Goal: Find specific page/section: Find specific page/section

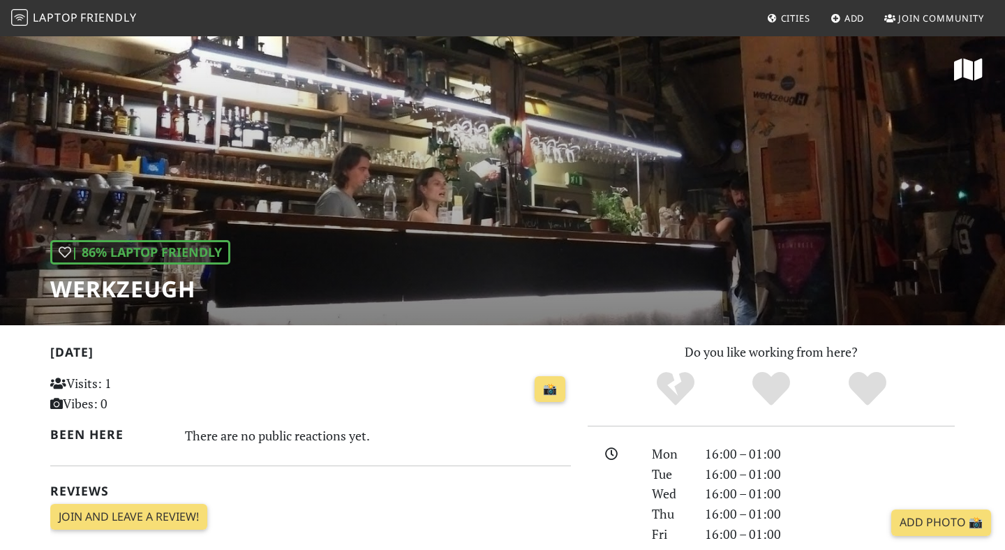
scroll to position [165, 0]
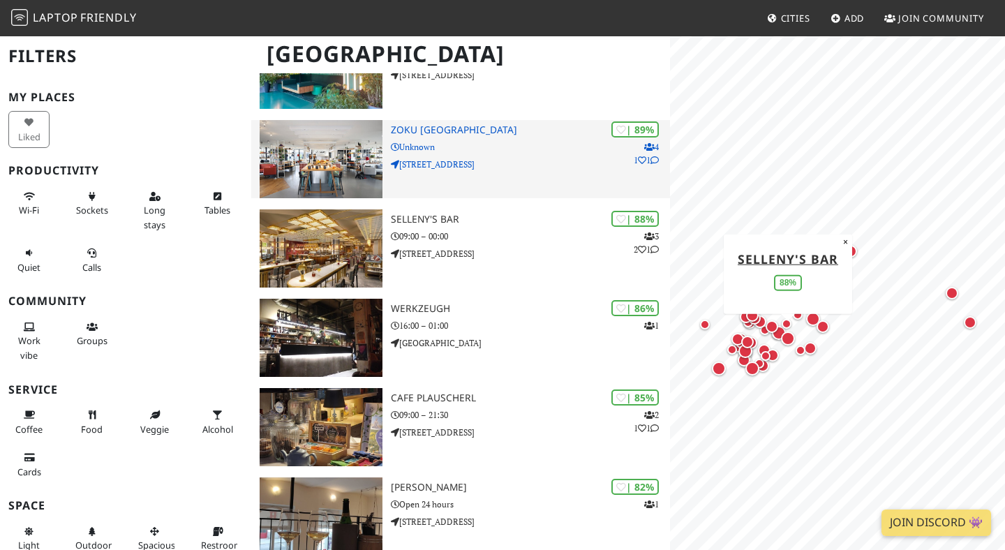
scroll to position [179, 0]
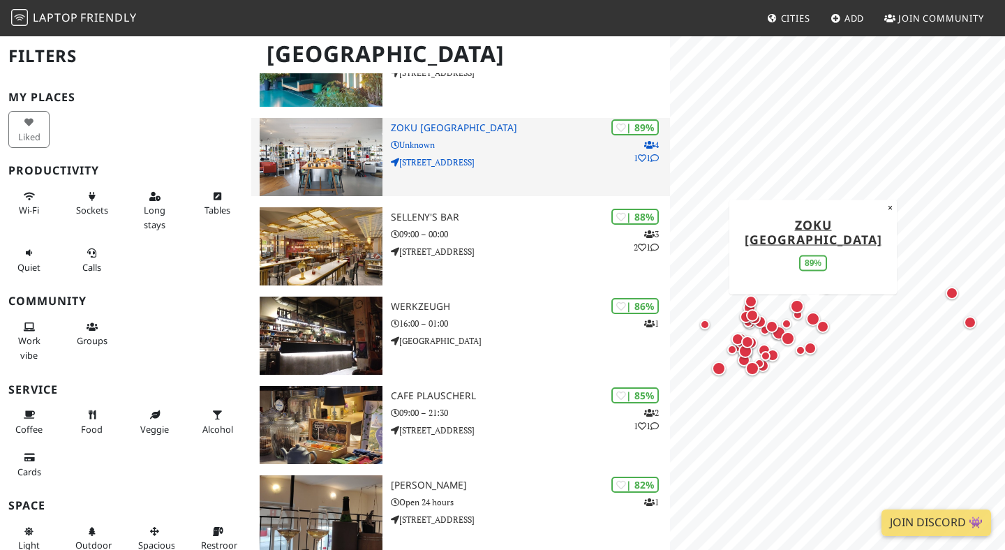
click at [330, 148] on img at bounding box center [321, 157] width 123 height 78
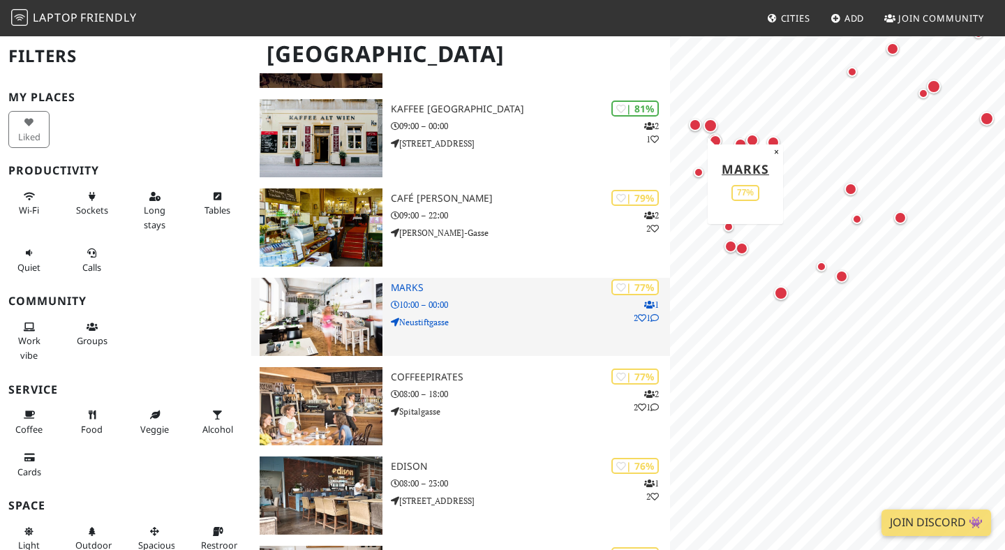
scroll to position [752, 0]
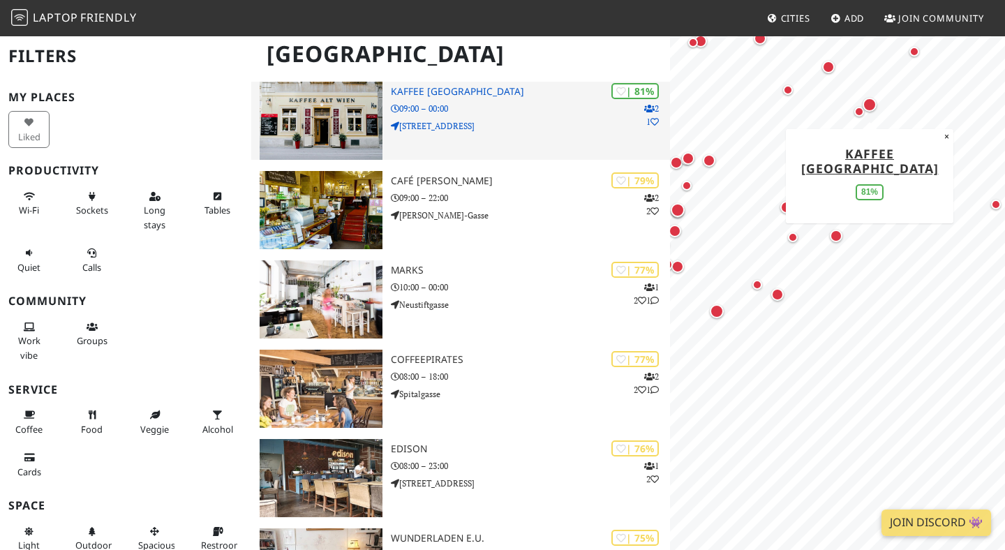
click at [490, 102] on p "09:00 – 00:00" at bounding box center [530, 108] width 279 height 13
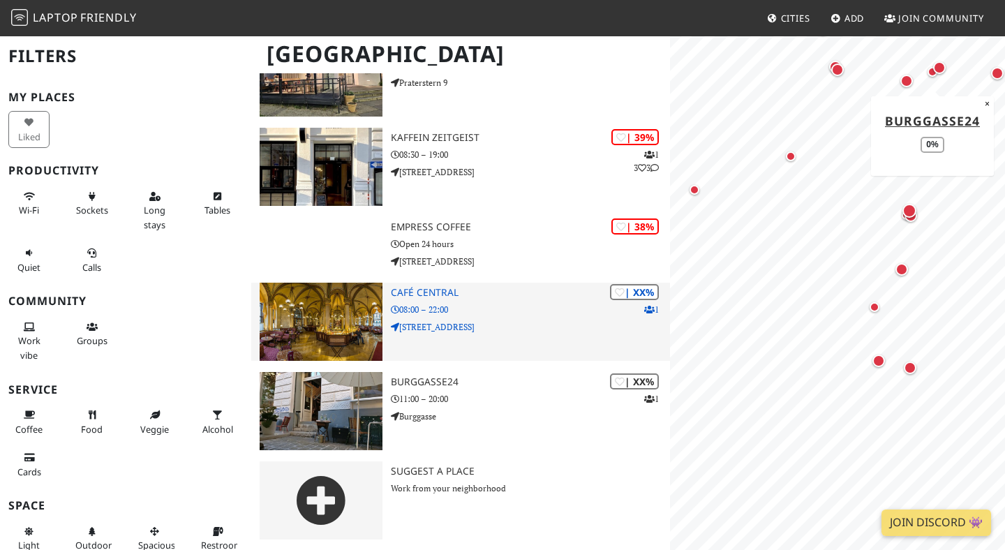
scroll to position [0, 0]
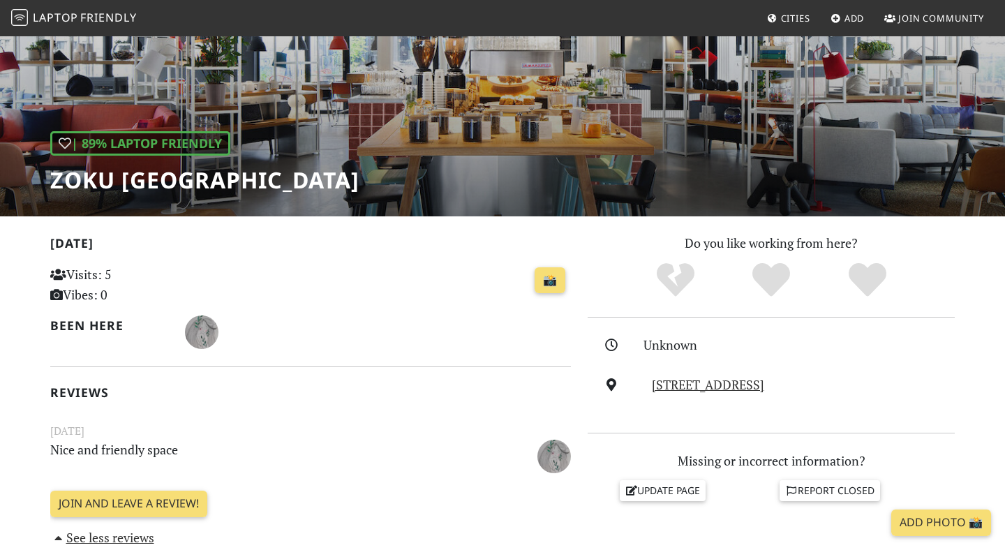
scroll to position [31, 0]
